Goal: Information Seeking & Learning: Learn about a topic

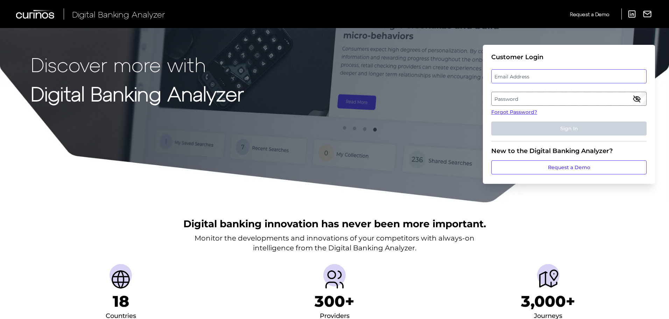
type input "[PERSON_NAME][EMAIL_ADDRESS][PERSON_NAME][DOMAIN_NAME]"
click at [565, 78] on div "Email Address charles.adu@curinos.com" at bounding box center [568, 76] width 155 height 14
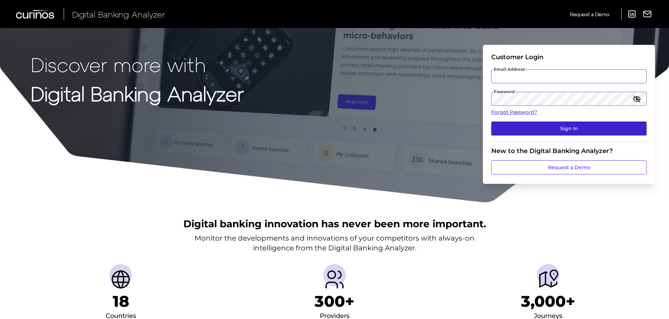
type input "[PERSON_NAME][EMAIL_ADDRESS][PERSON_NAME][DOMAIN_NAME]"
click at [536, 129] on button "Sign In" at bounding box center [568, 128] width 155 height 14
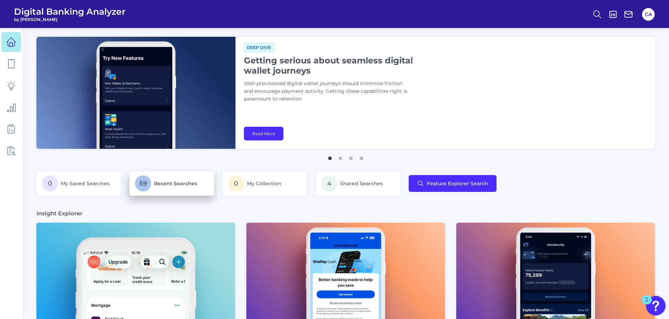
click at [192, 182] on span "Recent Searches" at bounding box center [175, 183] width 43 height 6
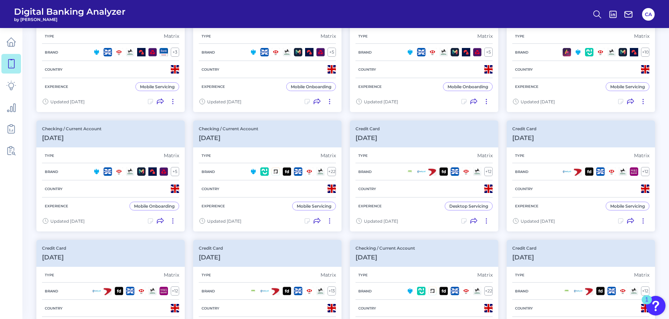
scroll to position [109, 0]
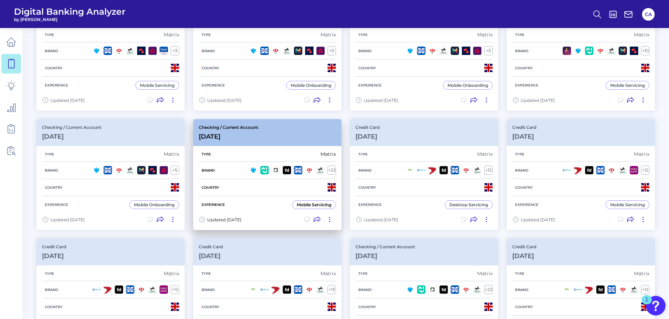
click at [318, 144] on div "Checking / Current Account [DATE]" at bounding box center [267, 132] width 148 height 27
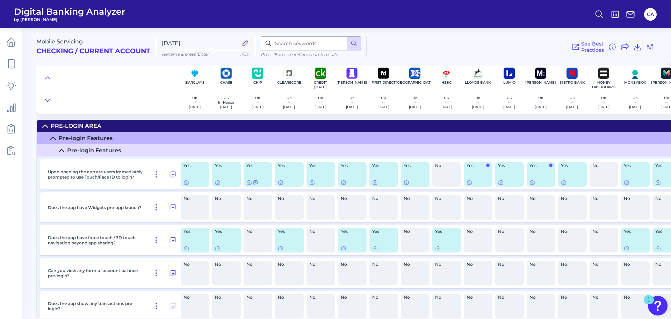
click at [120, 84] on div at bounding box center [107, 89] width 143 height 49
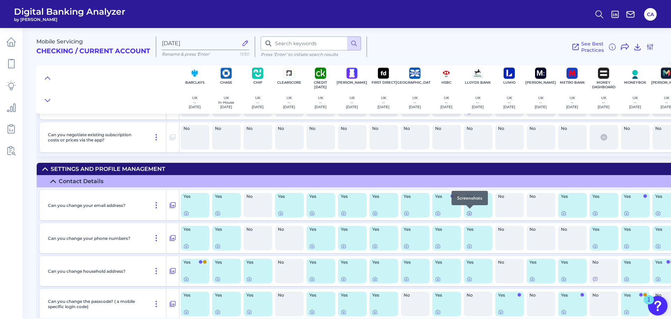
click at [469, 214] on icon at bounding box center [470, 213] width 6 height 6
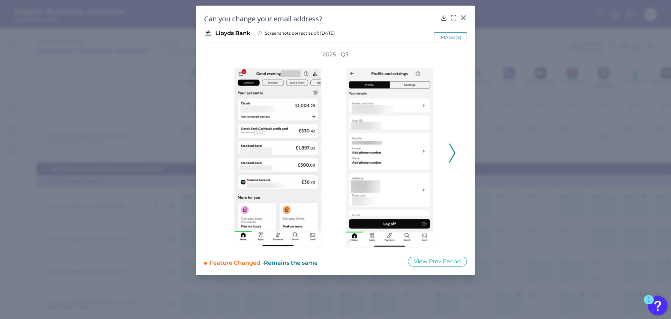
click at [449, 153] on div "2025 - Q3" at bounding box center [335, 149] width 241 height 197
click at [449, 155] on div "2025 - Q3" at bounding box center [335, 149] width 241 height 197
click at [453, 154] on icon at bounding box center [452, 152] width 6 height 19
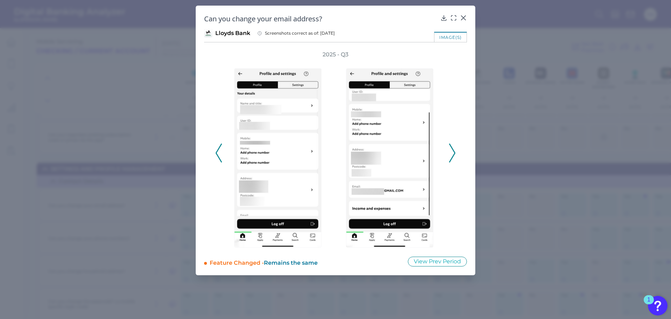
click at [453, 154] on icon at bounding box center [452, 152] width 6 height 19
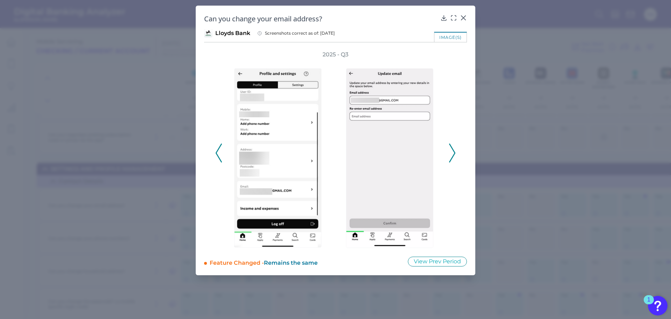
click at [453, 154] on icon at bounding box center [452, 152] width 6 height 19
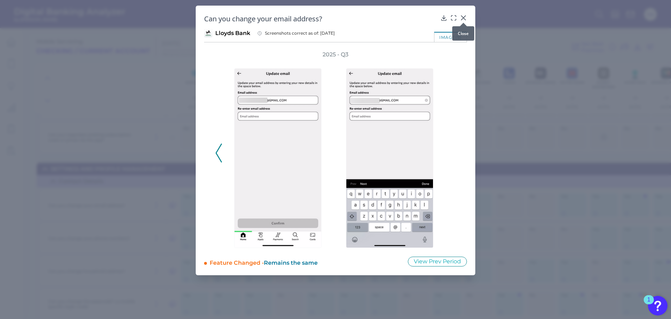
click at [465, 17] on icon at bounding box center [463, 17] width 7 height 7
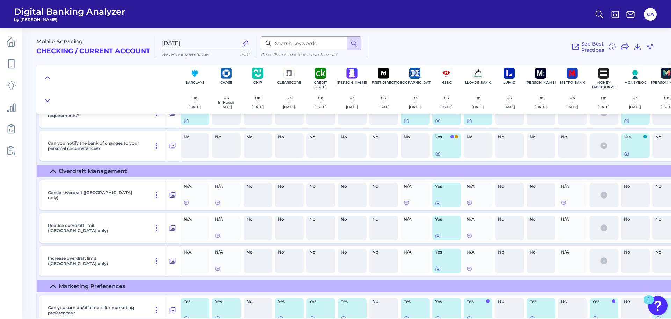
drag, startPoint x: 495, startPoint y: 248, endPoint x: 488, endPoint y: 266, distance: 19.8
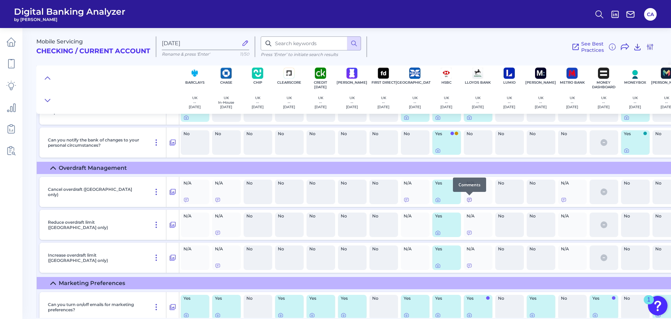
click at [468, 199] on icon at bounding box center [470, 200] width 6 height 6
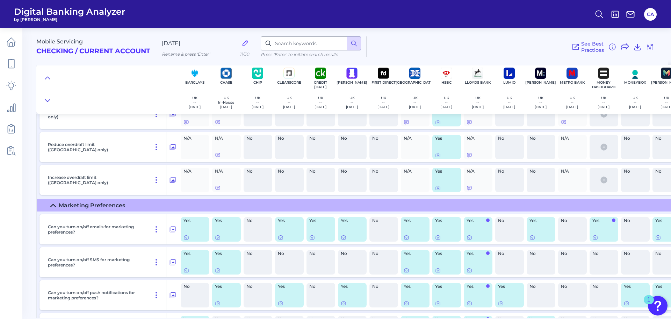
drag, startPoint x: 502, startPoint y: 227, endPoint x: 502, endPoint y: 241, distance: 14.0
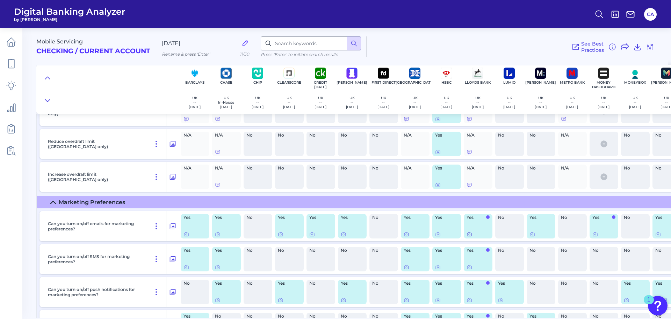
click at [473, 235] on div at bounding box center [478, 234] width 23 height 6
click at [471, 235] on icon at bounding box center [470, 234] width 6 height 6
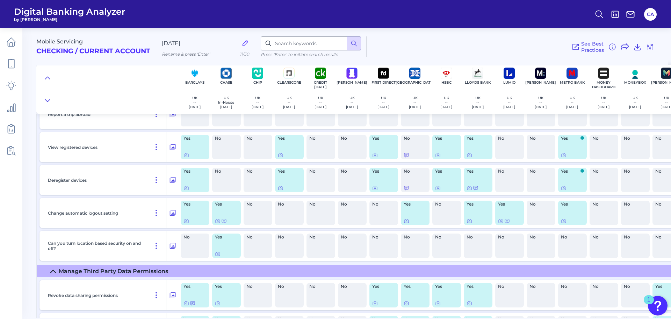
drag, startPoint x: 506, startPoint y: 226, endPoint x: 505, endPoint y: 248, distance: 21.4
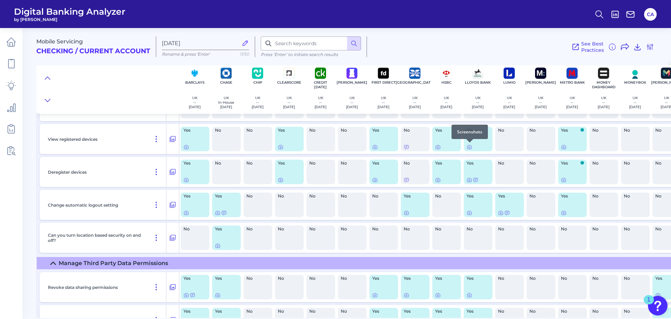
click at [467, 145] on div at bounding box center [470, 142] width 7 height 7
drag, startPoint x: 470, startPoint y: 153, endPoint x: 469, endPoint y: 147, distance: 6.0
click at [470, 151] on div "Yes" at bounding box center [478, 139] width 31 height 30
click at [469, 147] on icon at bounding box center [470, 147] width 6 height 6
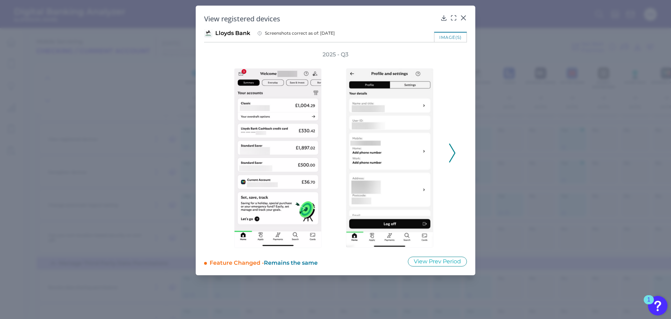
drag, startPoint x: 450, startPoint y: 157, endPoint x: 450, endPoint y: 67, distance: 89.5
click at [450, 156] on icon at bounding box center [452, 152] width 6 height 19
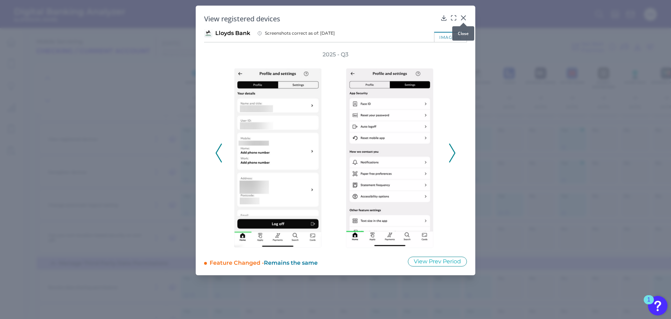
click at [462, 15] on icon at bounding box center [463, 17] width 7 height 7
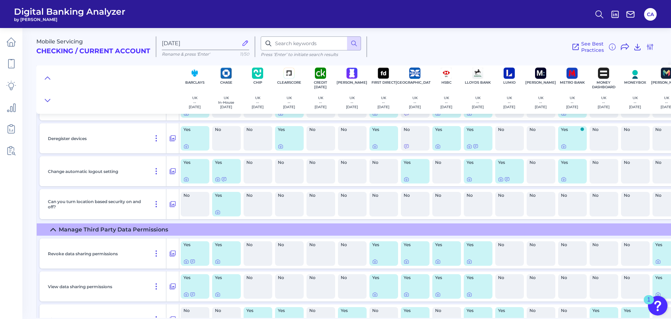
scroll to position [7305, 0]
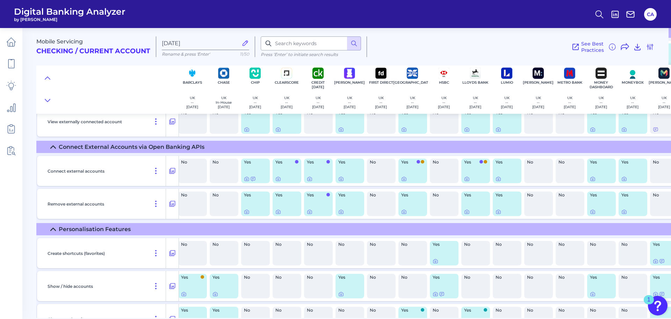
drag, startPoint x: 476, startPoint y: 149, endPoint x: 482, endPoint y: 163, distance: 14.9
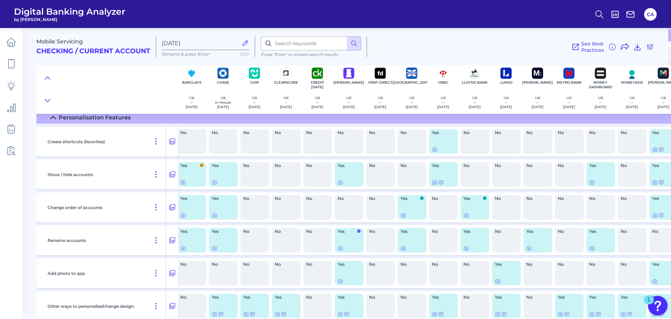
drag, startPoint x: 480, startPoint y: 215, endPoint x: 481, endPoint y: 238, distance: 23.1
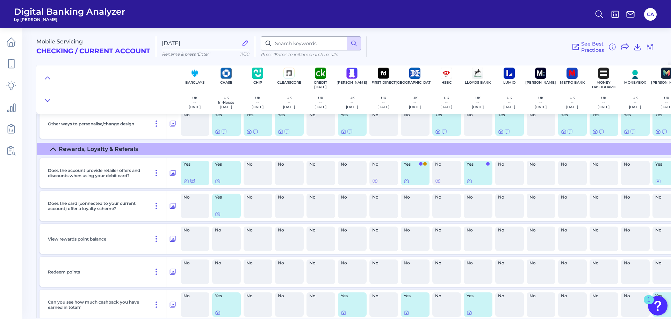
scroll to position [7744, 0]
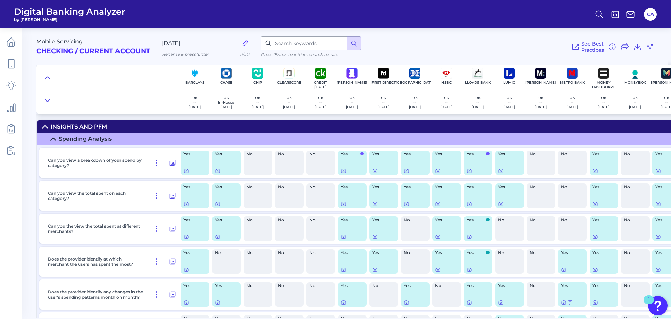
drag, startPoint x: 489, startPoint y: 235, endPoint x: 479, endPoint y: 243, distance: 12.9
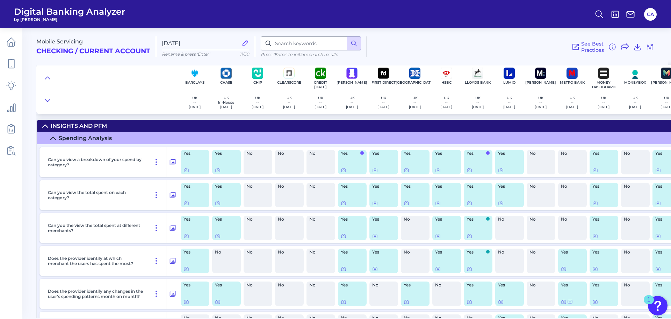
click at [469, 174] on div "Yes" at bounding box center [478, 162] width 29 height 24
click at [469, 170] on icon at bounding box center [469, 170] width 1 height 1
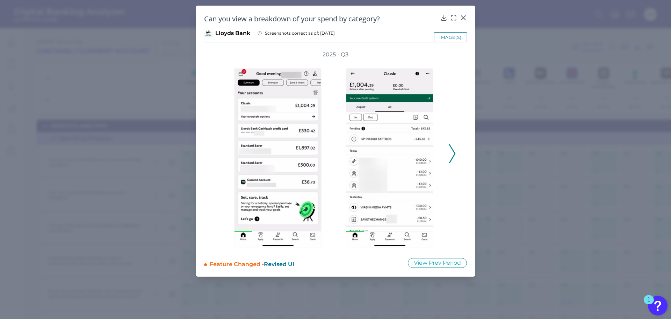
click at [460, 154] on div "2025 - Q3" at bounding box center [335, 150] width 263 height 198
click at [448, 154] on div "2025 - Q3" at bounding box center [335, 150] width 241 height 198
click at [453, 154] on icon at bounding box center [452, 153] width 6 height 19
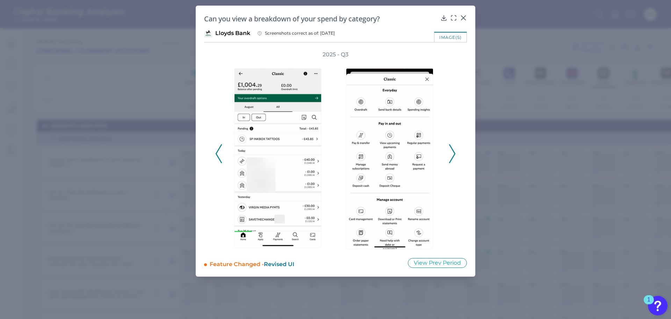
click at [453, 154] on icon at bounding box center [452, 153] width 6 height 19
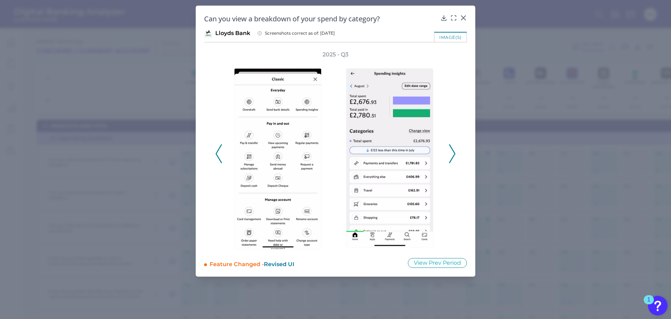
click at [456, 147] on button at bounding box center [452, 153] width 7 height 19
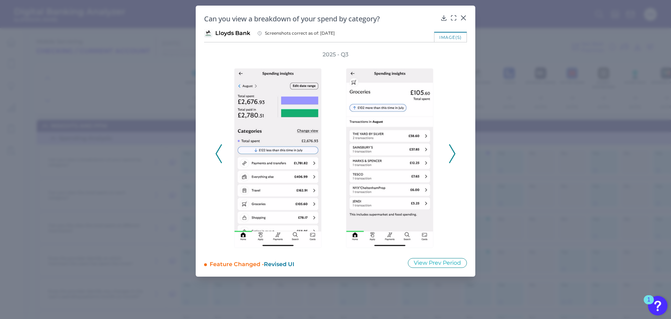
click at [220, 154] on icon at bounding box center [219, 153] width 6 height 19
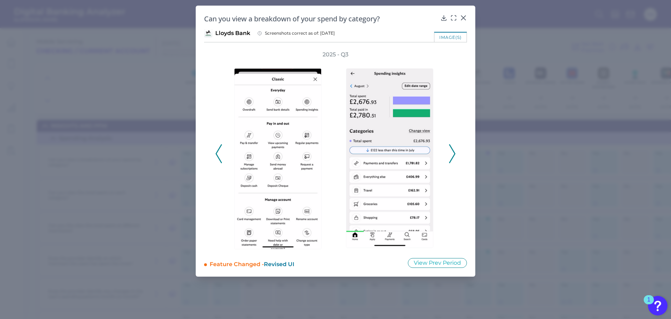
click at [220, 154] on icon at bounding box center [219, 153] width 6 height 19
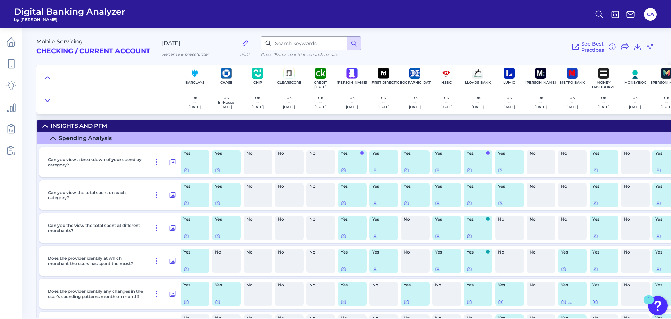
click at [471, 236] on icon at bounding box center [470, 236] width 6 height 6
click at [471, 202] on icon at bounding box center [470, 203] width 4 height 4
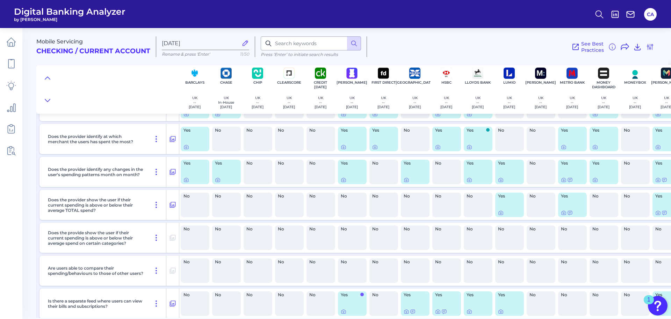
drag, startPoint x: 479, startPoint y: 239, endPoint x: 480, endPoint y: 259, distance: 20.0
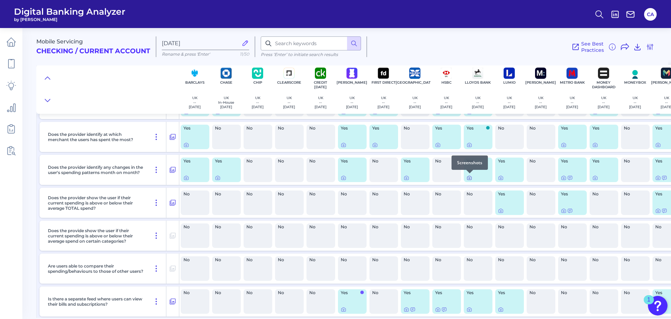
click at [471, 178] on icon at bounding box center [470, 178] width 6 height 6
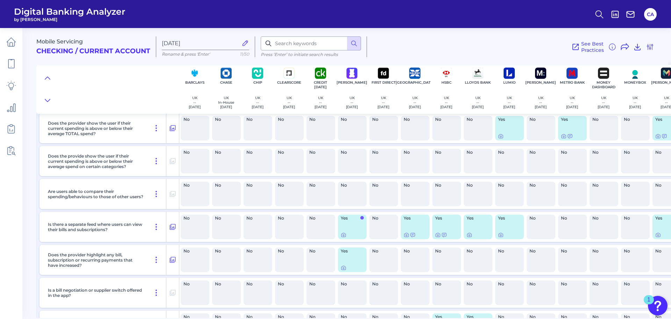
drag, startPoint x: 477, startPoint y: 224, endPoint x: 477, endPoint y: 234, distance: 9.8
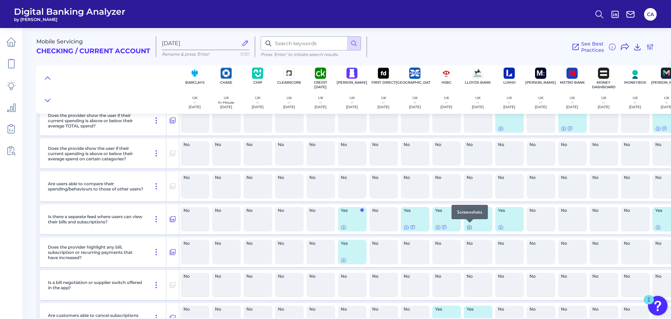
click at [470, 225] on div at bounding box center [470, 222] width 7 height 7
click at [470, 226] on icon at bounding box center [470, 227] width 6 height 6
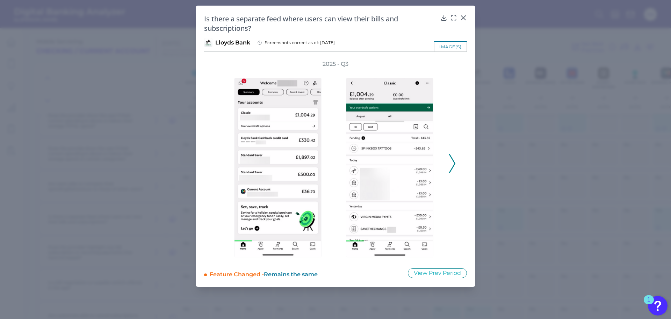
click at [454, 166] on icon at bounding box center [452, 163] width 6 height 19
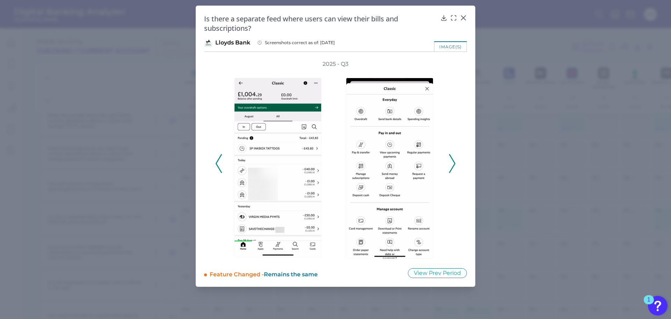
click at [454, 166] on icon at bounding box center [452, 163] width 6 height 19
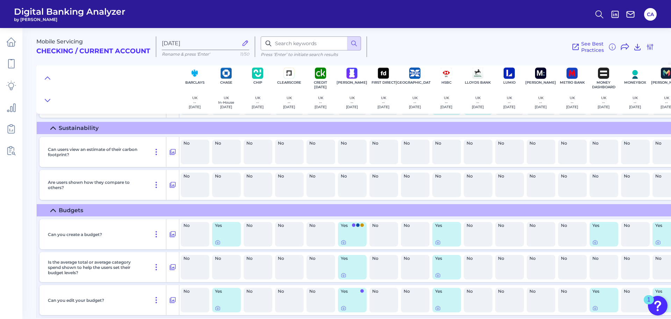
drag, startPoint x: 480, startPoint y: 185, endPoint x: 480, endPoint y: 196, distance: 11.2
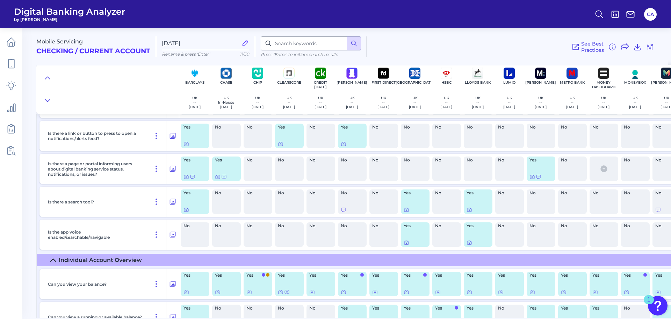
scroll to position [2083, 0]
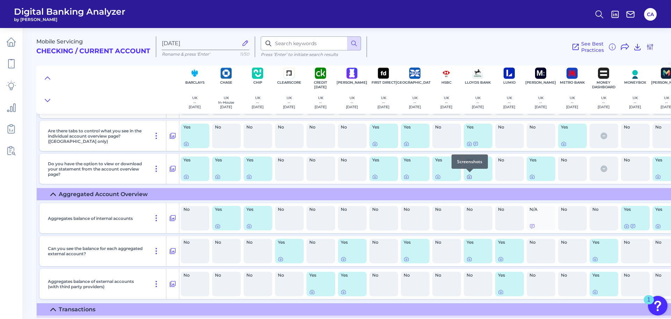
click at [471, 174] on div at bounding box center [470, 172] width 7 height 7
click at [470, 179] on icon at bounding box center [470, 177] width 6 height 6
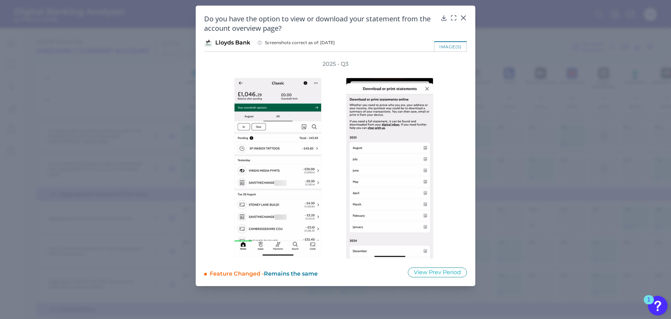
click at [447, 168] on div at bounding box center [392, 163] width 112 height 191
click at [462, 16] on icon at bounding box center [464, 18] width 4 height 4
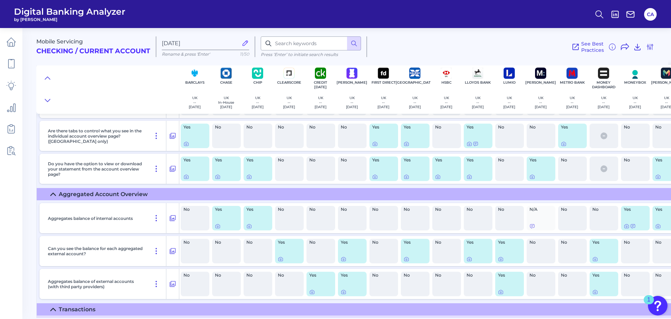
click at [466, 143] on div "Yes" at bounding box center [478, 135] width 29 height 24
click at [468, 144] on icon at bounding box center [470, 144] width 6 height 6
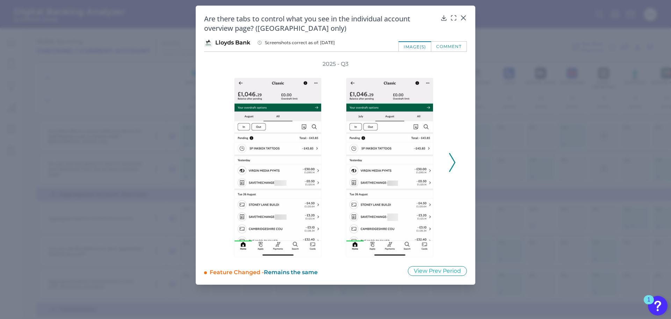
click at [454, 162] on polyline at bounding box center [452, 163] width 5 height 18
click at [454, 162] on div "2025 - Q3" at bounding box center [335, 158] width 241 height 197
click at [461, 14] on div "Are there tabs to control what you see in the individual account overview page?…" at bounding box center [336, 145] width 280 height 279
click at [462, 19] on div at bounding box center [463, 22] width 7 height 7
click at [460, 17] on div "Are there tabs to control what you see in the individual account overview page?…" at bounding box center [335, 23] width 263 height 19
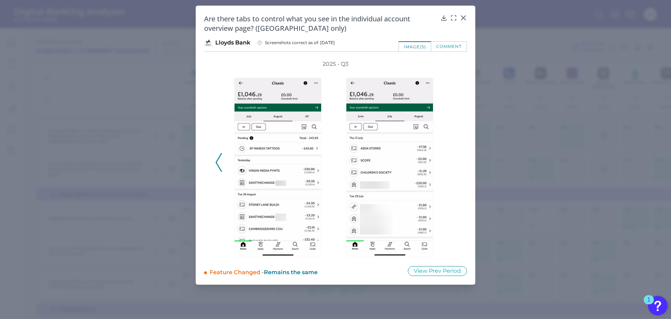
click at [463, 17] on icon at bounding box center [464, 18] width 4 height 4
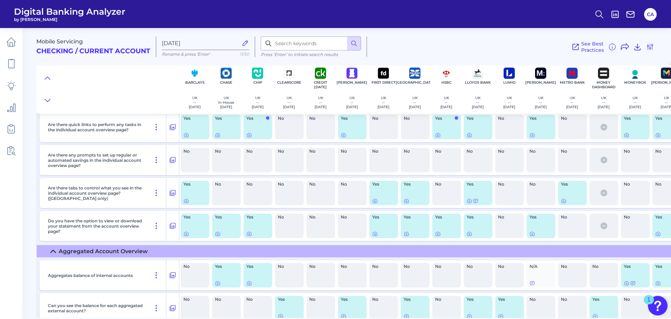
scroll to position [2021, 0]
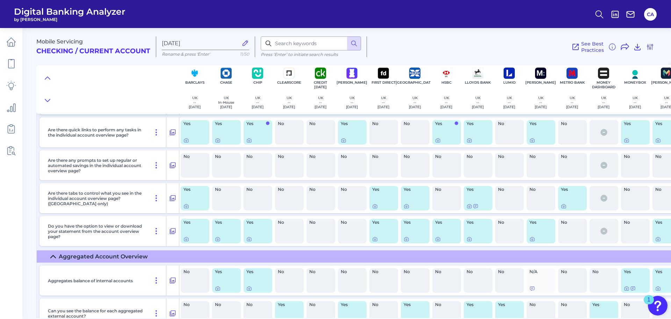
drag, startPoint x: 449, startPoint y: 136, endPoint x: 445, endPoint y: 129, distance: 8.0
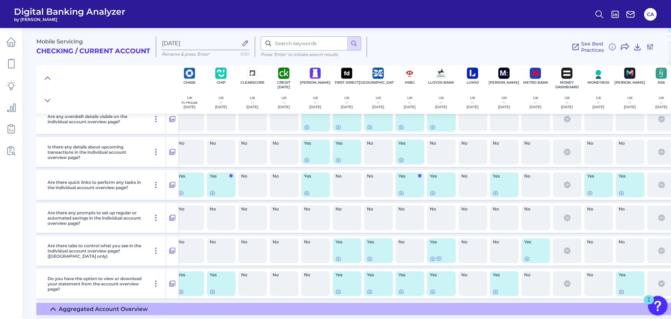
scroll to position [1959, 37]
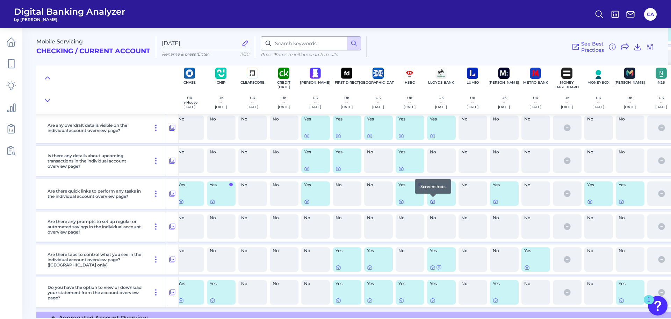
click at [433, 201] on icon at bounding box center [433, 202] width 6 height 6
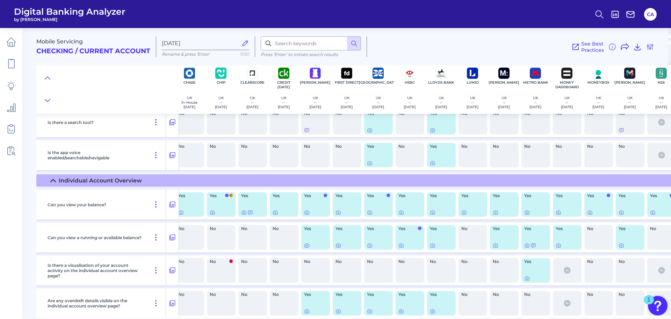
scroll to position [10270, 37]
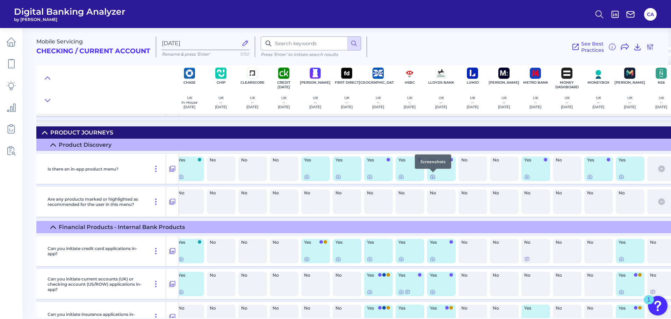
click at [434, 177] on icon at bounding box center [433, 177] width 6 height 6
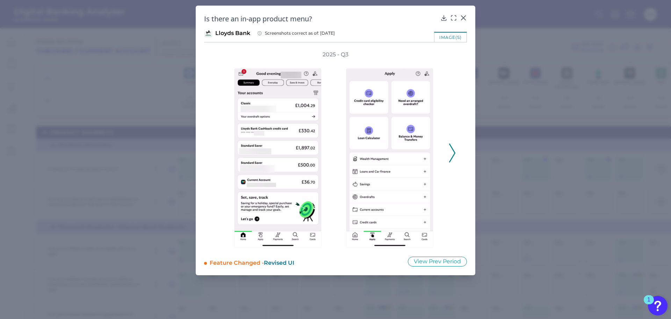
click at [455, 159] on icon at bounding box center [452, 152] width 6 height 19
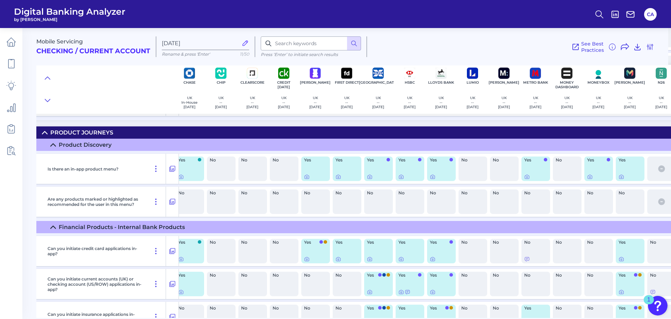
click at [425, 203] on div "No" at bounding box center [409, 201] width 31 height 30
